Goal: Task Accomplishment & Management: Complete application form

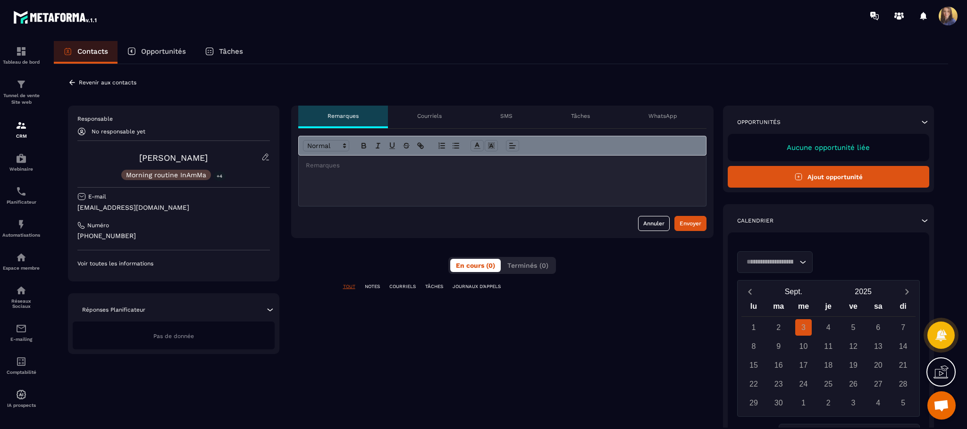
scroll to position [595, 0]
click at [78, 81] on div "Revenir aux contacts" at bounding box center [102, 82] width 68 height 8
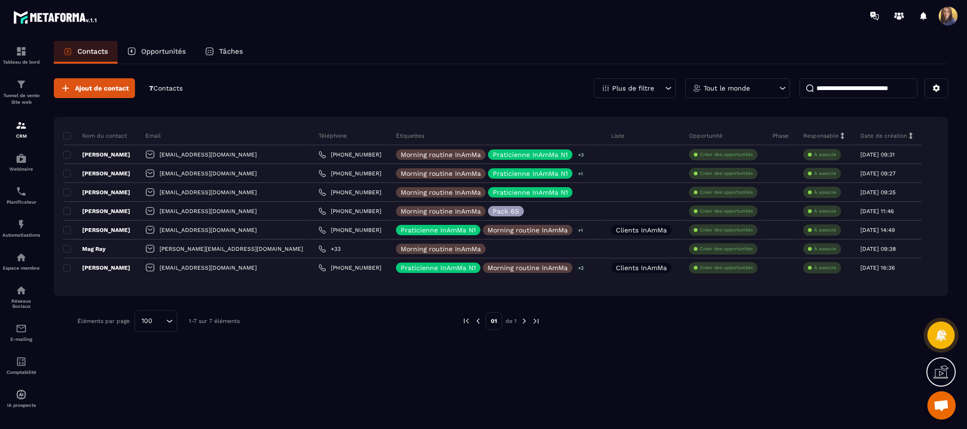
click at [611, 134] on p "Liste" at bounding box center [617, 136] width 13 height 8
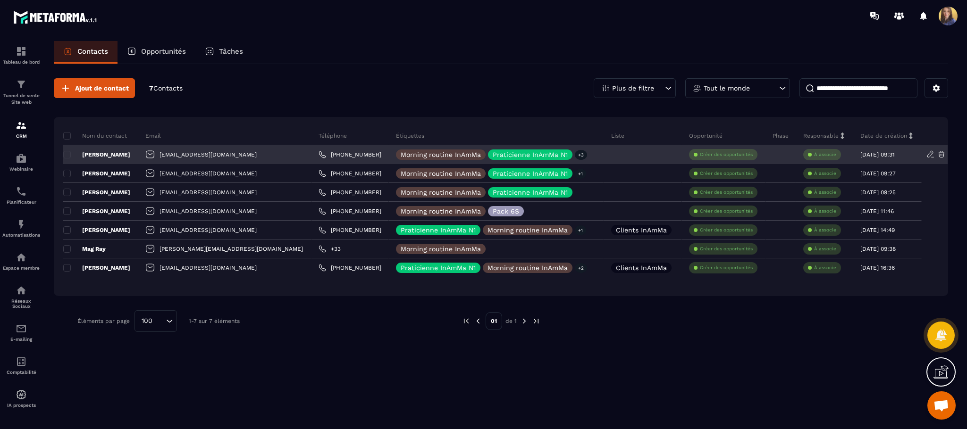
click at [929, 154] on icon at bounding box center [930, 154] width 8 height 8
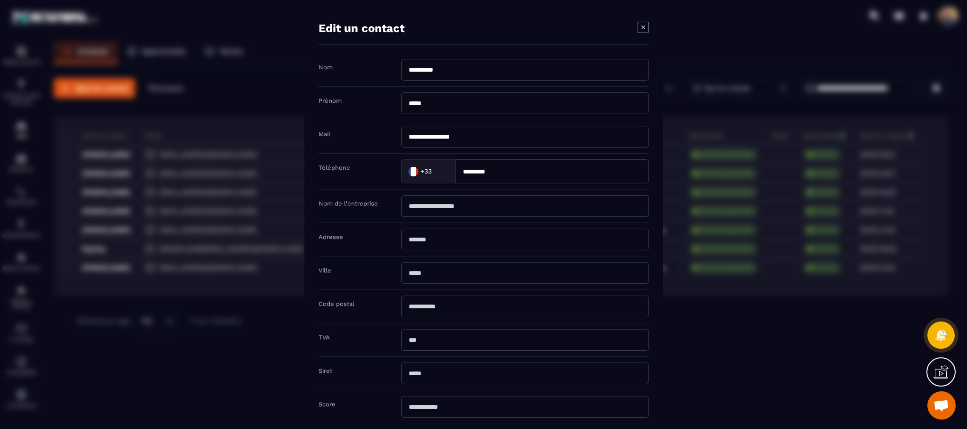
click at [521, 369] on input "Modal window" at bounding box center [525, 374] width 248 height 22
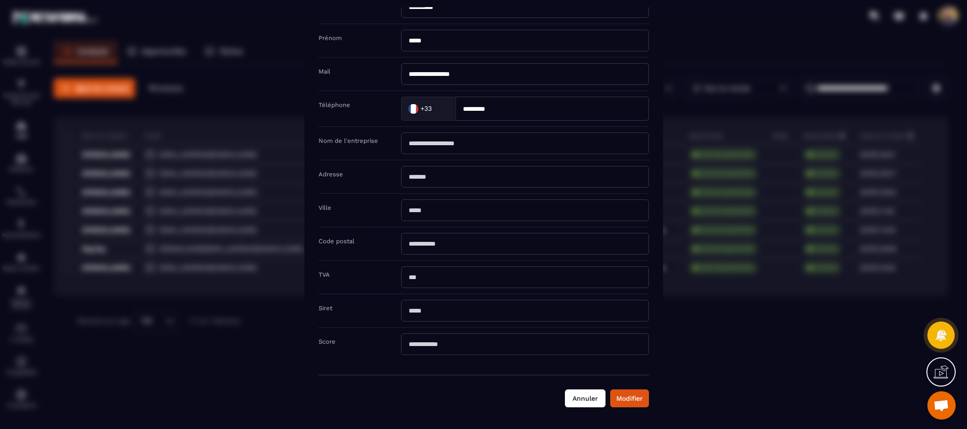
click at [577, 400] on button "Annuler" at bounding box center [585, 399] width 41 height 18
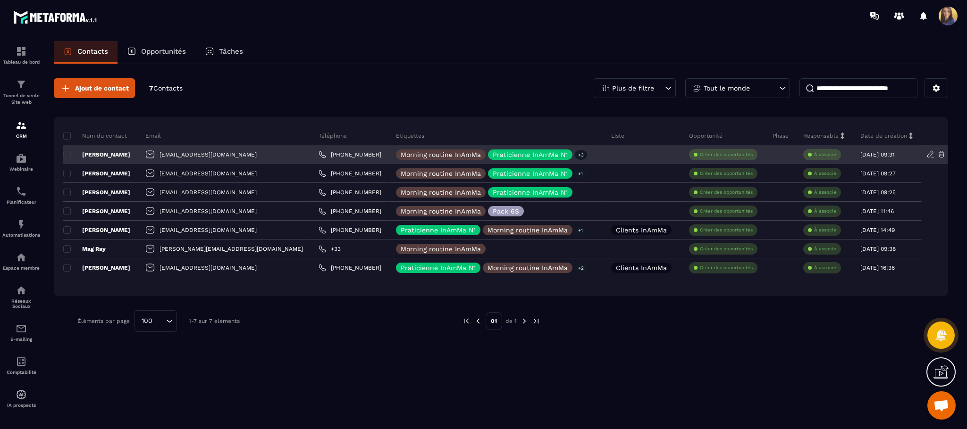
click at [604, 158] on div at bounding box center [643, 154] width 78 height 19
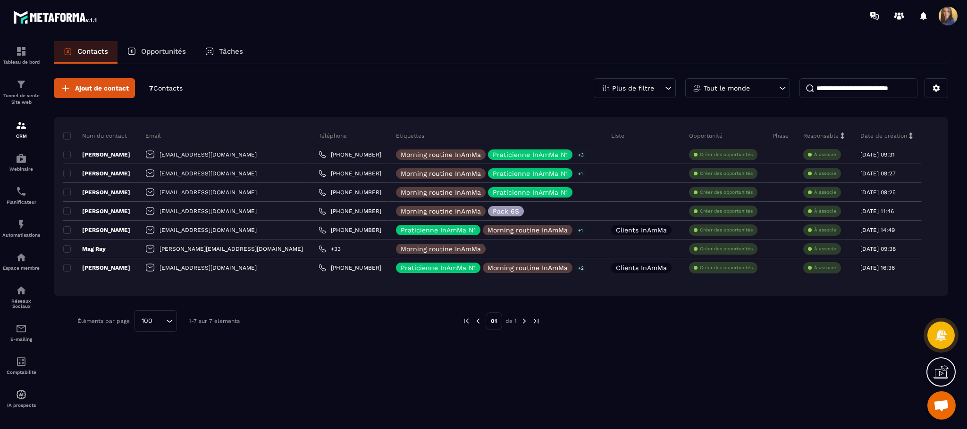
click at [851, 91] on input at bounding box center [858, 88] width 118 height 20
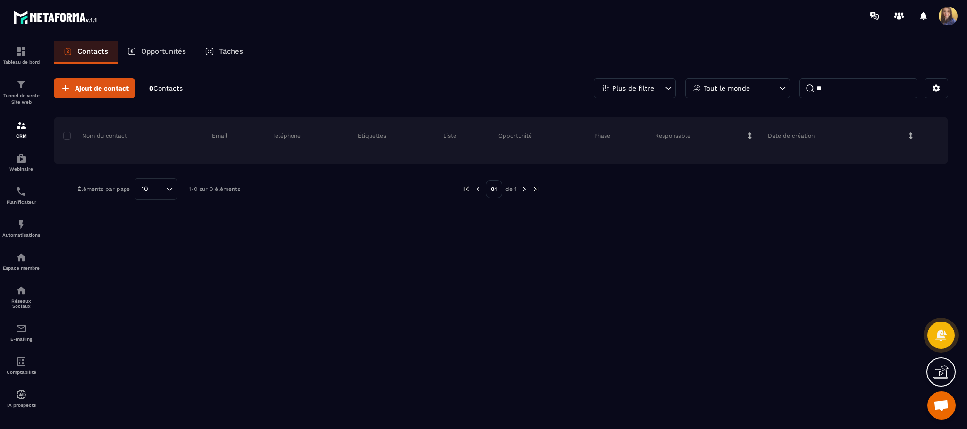
type input "*"
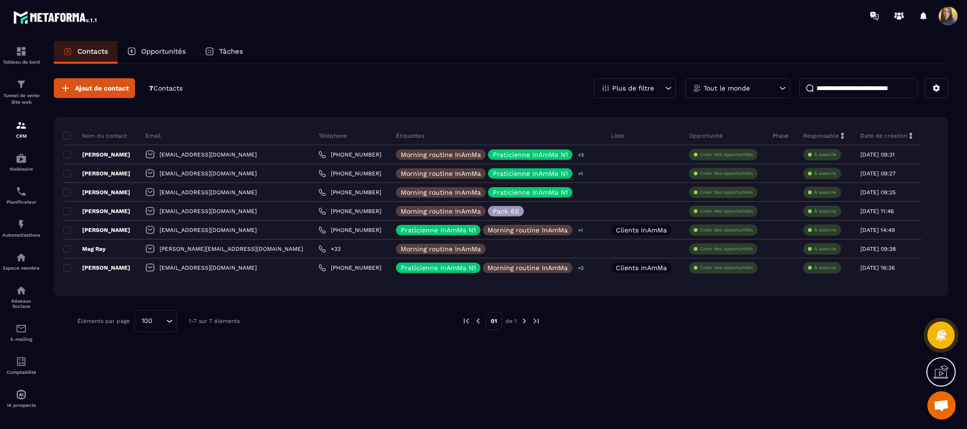
click at [145, 92] on div "Ajout de contact 7 Contacts" at bounding box center [118, 88] width 129 height 20
click at [105, 88] on span "Ajout de contact" at bounding box center [102, 88] width 54 height 9
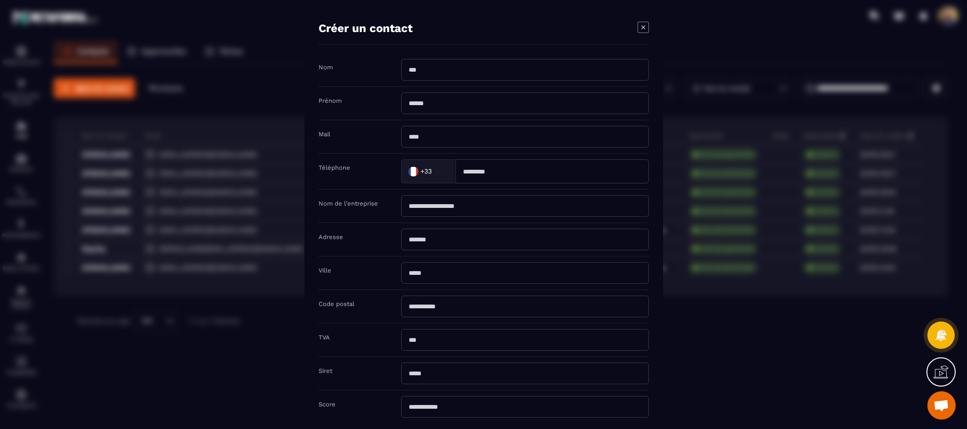
click at [437, 74] on input "Modal window" at bounding box center [525, 70] width 248 height 22
type input "******"
click at [442, 107] on input "Modal window" at bounding box center [525, 103] width 248 height 22
type input "*******"
drag, startPoint x: 441, startPoint y: 142, endPoint x: 440, endPoint y: 136, distance: 5.7
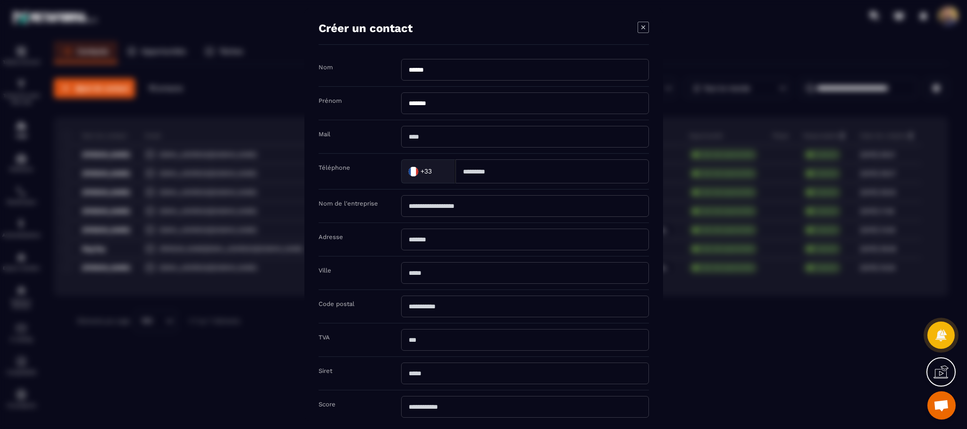
click at [441, 141] on input "Modal window" at bounding box center [525, 137] width 248 height 22
type input "**********"
click at [473, 175] on input "Modal window" at bounding box center [551, 171] width 193 height 24
type input "*********"
click at [527, 204] on input "Modal window" at bounding box center [525, 206] width 248 height 22
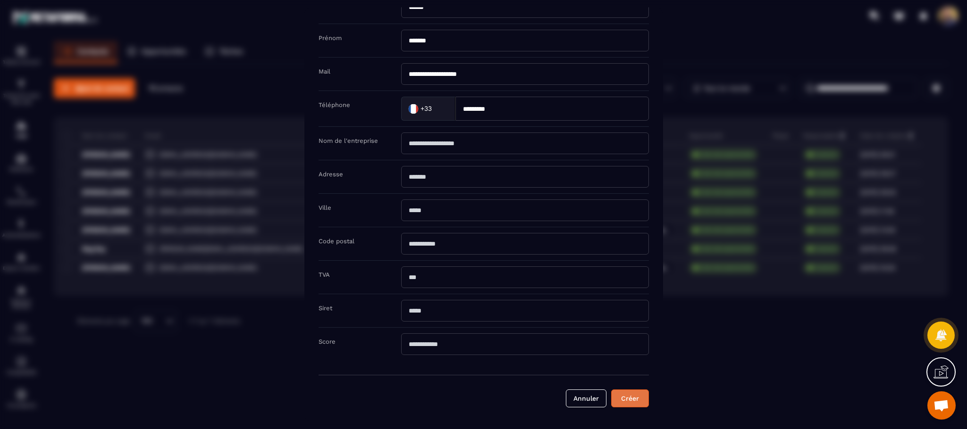
click at [627, 401] on button "Créer" at bounding box center [630, 399] width 38 height 18
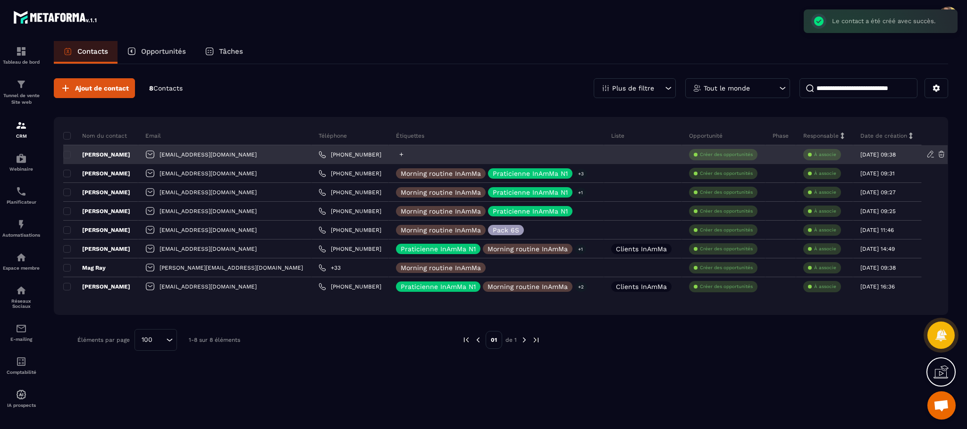
click at [408, 154] on div at bounding box center [496, 154] width 215 height 19
click at [398, 154] on icon at bounding box center [401, 154] width 6 height 6
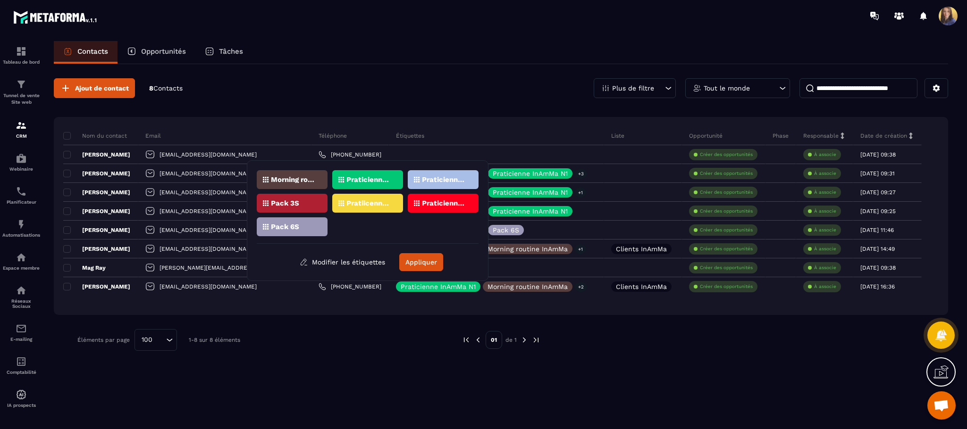
click at [316, 178] on p "Morning routine InAmMa" at bounding box center [294, 179] width 46 height 7
click at [356, 182] on p "Praticienne InAmMa N1" at bounding box center [369, 179] width 46 height 7
click at [422, 261] on button "Appliquer" at bounding box center [421, 262] width 44 height 18
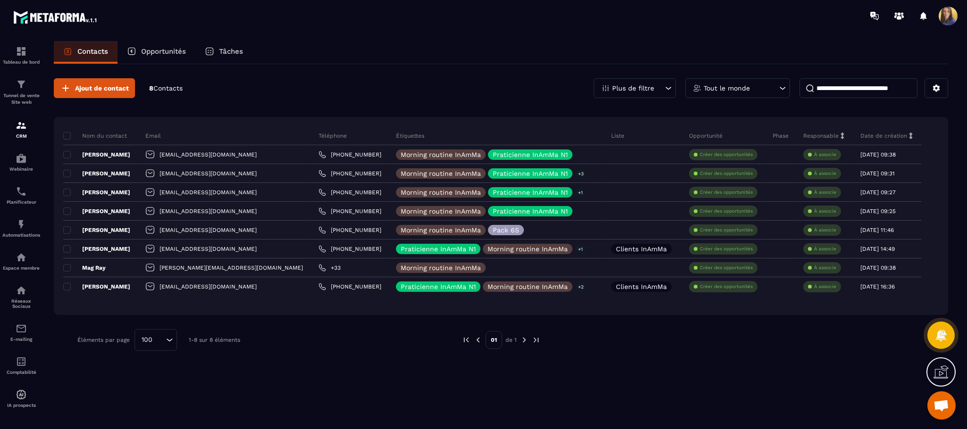
click at [663, 93] on div "Plus de filtre" at bounding box center [635, 88] width 82 height 20
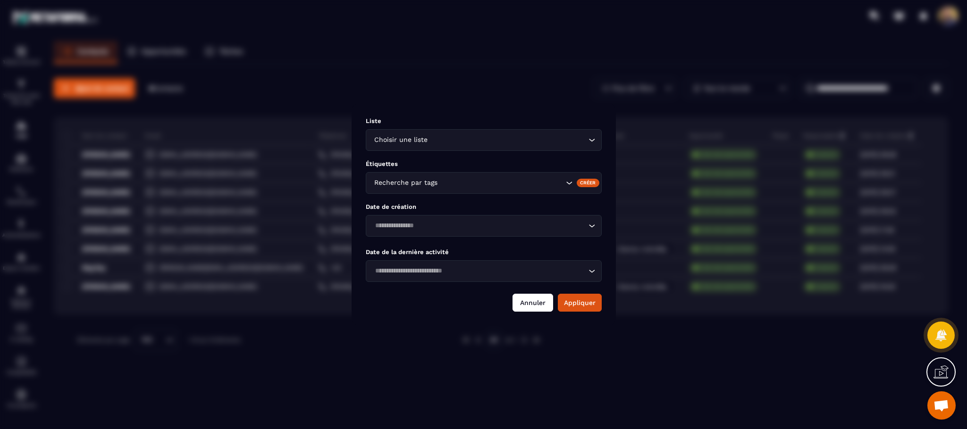
click at [537, 306] on button "Annuler" at bounding box center [532, 303] width 41 height 18
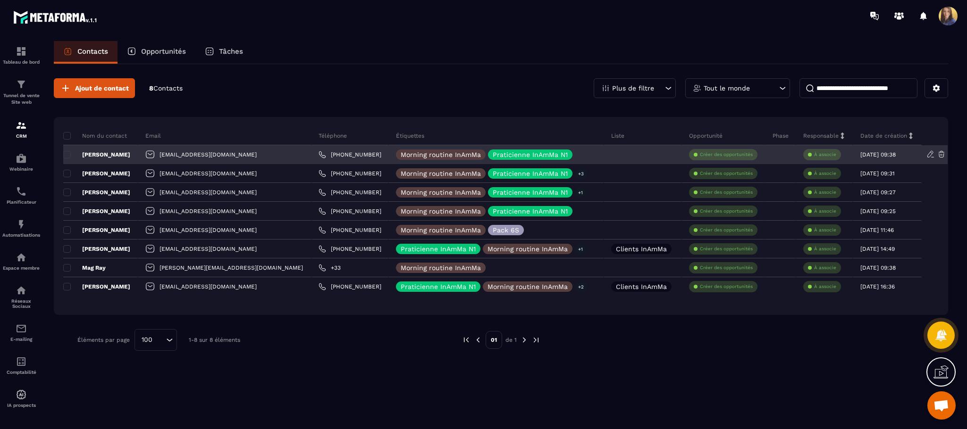
click at [191, 153] on div "[EMAIL_ADDRESS][DOMAIN_NAME]" at bounding box center [224, 154] width 173 height 19
click at [89, 153] on p "[PERSON_NAME]" at bounding box center [96, 155] width 67 height 8
